Goal: Find contact information: Find contact information

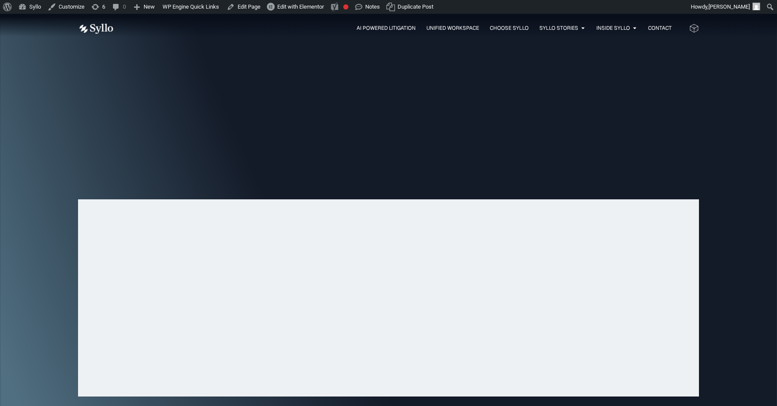
scroll to position [2758, 0]
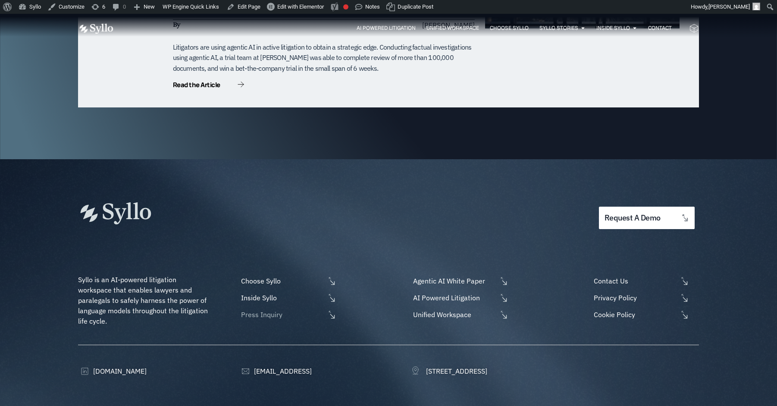
click at [275, 309] on span "Press Inquiry" at bounding box center [282, 314] width 86 height 10
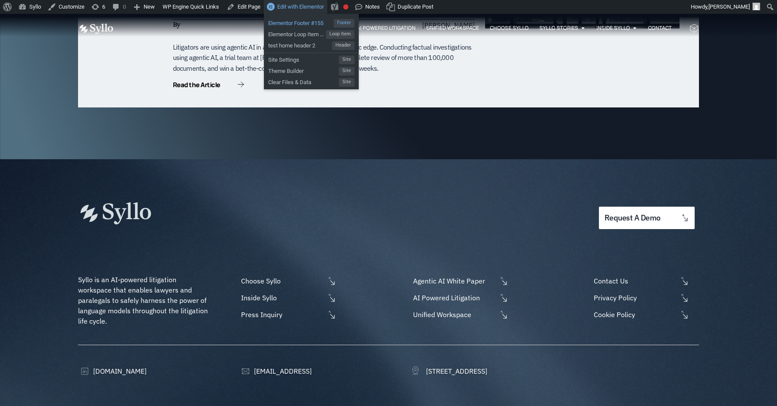
click at [306, 20] on span "Elementor Footer #155" at bounding box center [301, 21] width 66 height 11
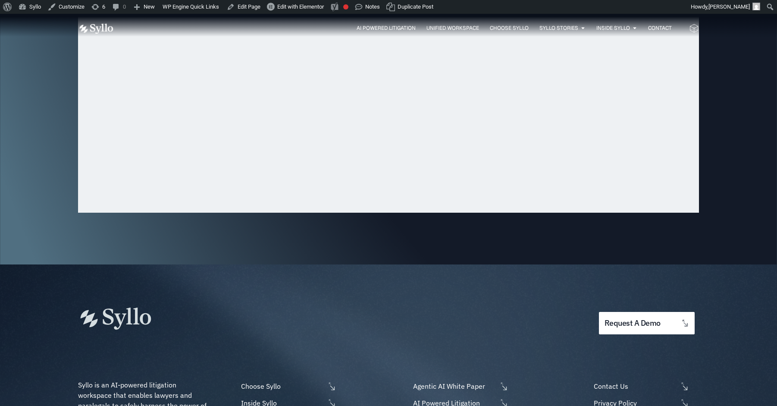
scroll to position [2758, 0]
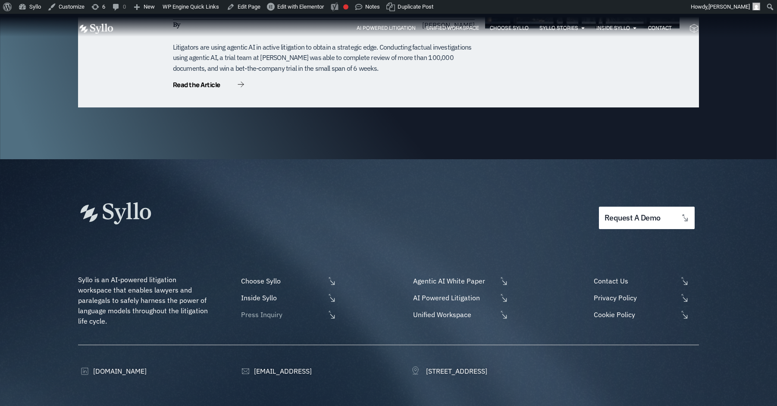
click at [265, 309] on span "Press Inquiry" at bounding box center [282, 314] width 86 height 10
